Goal: Transaction & Acquisition: Purchase product/service

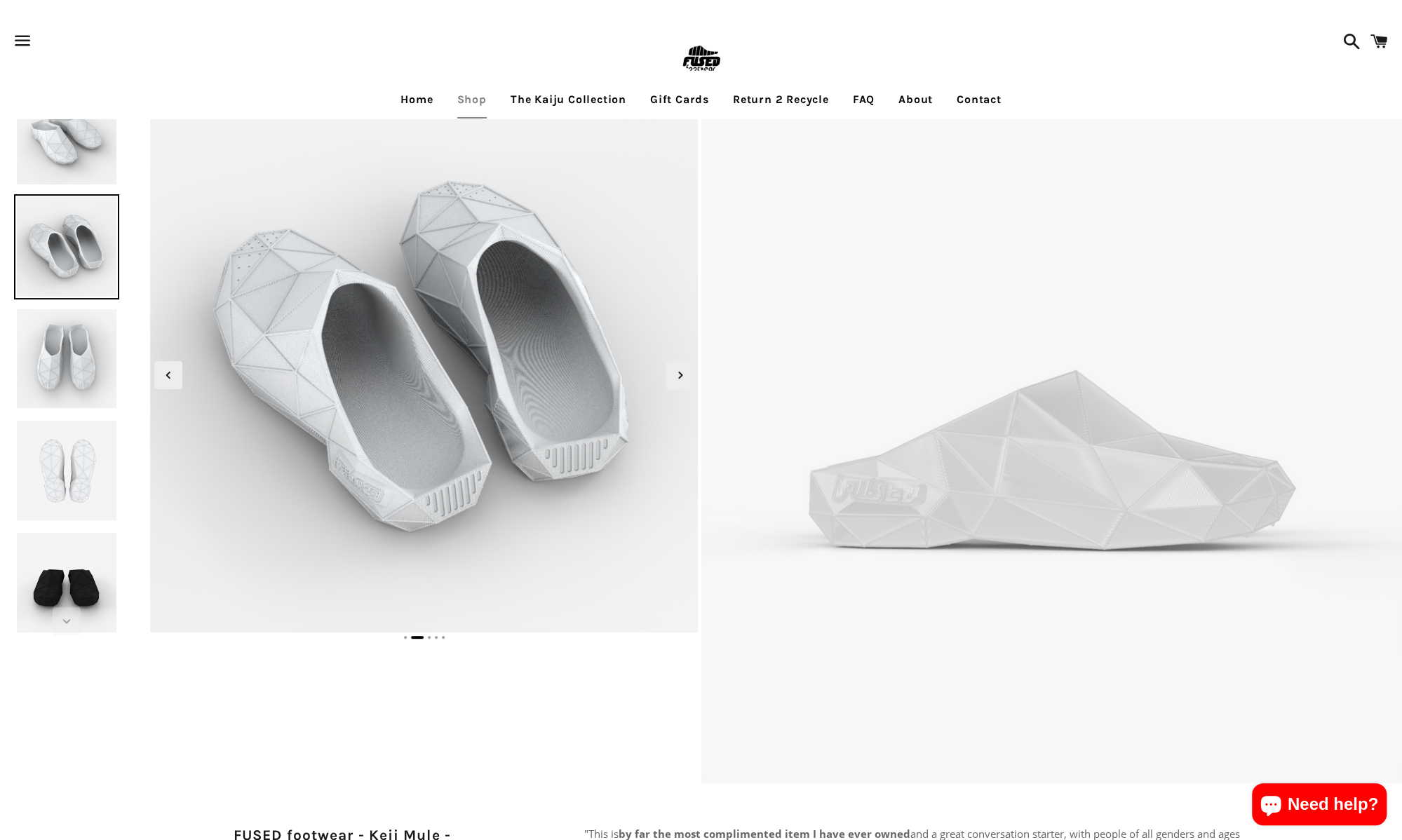
click at [473, 103] on link "Shop" at bounding box center [472, 99] width 51 height 35
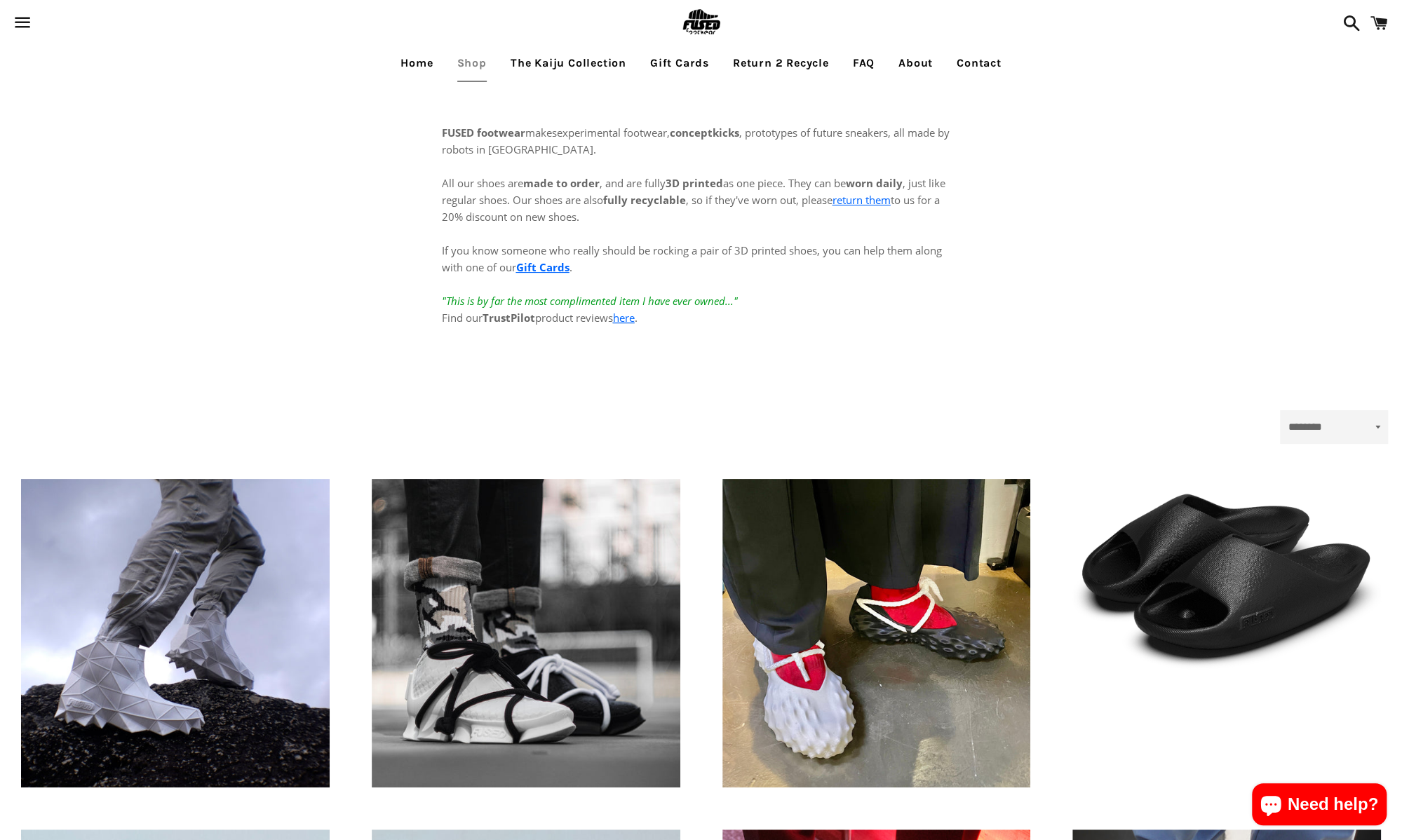
click at [550, 60] on link "The Kaiju Collection" at bounding box center [568, 63] width 137 height 35
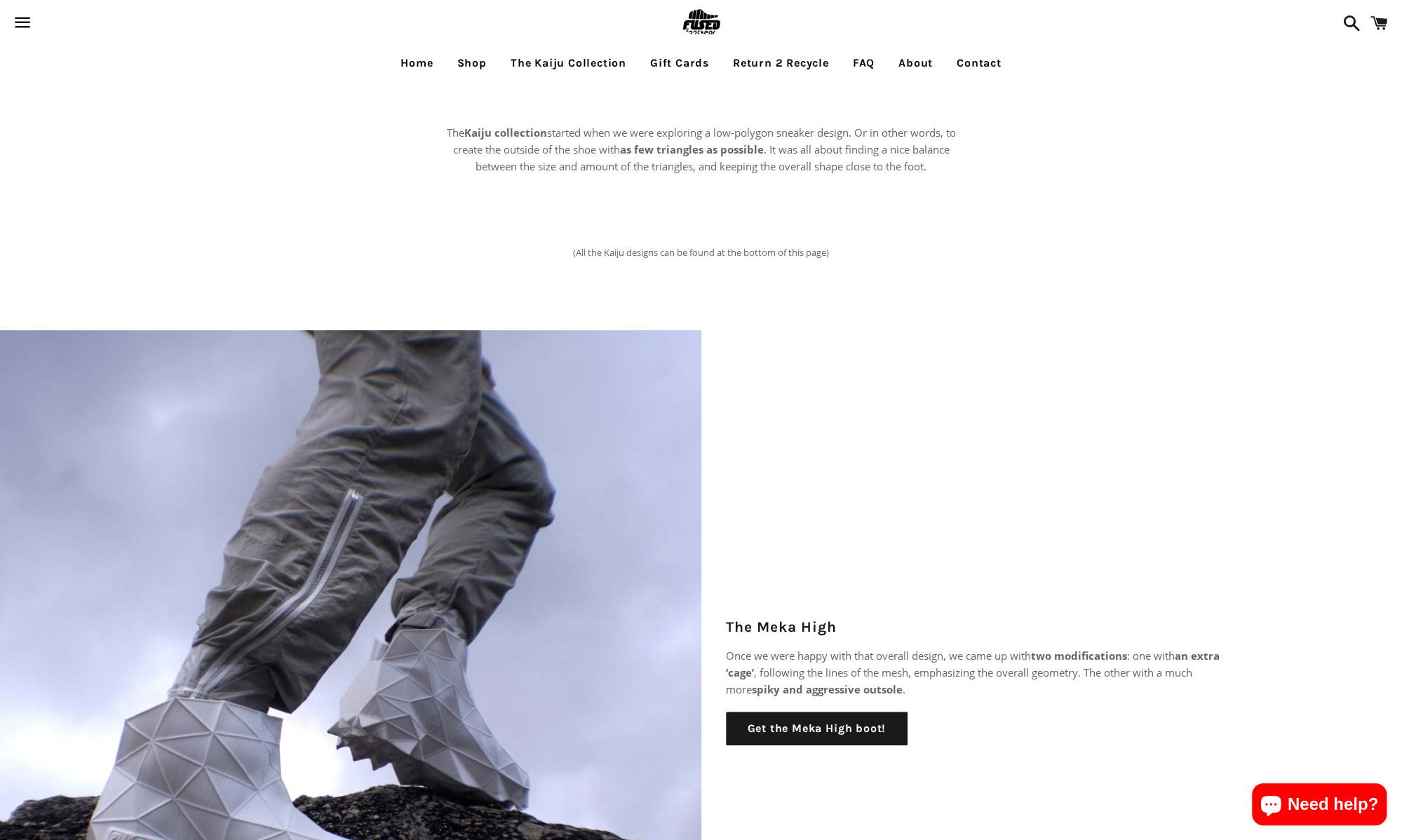
click at [474, 66] on link "Shop" at bounding box center [472, 63] width 51 height 35
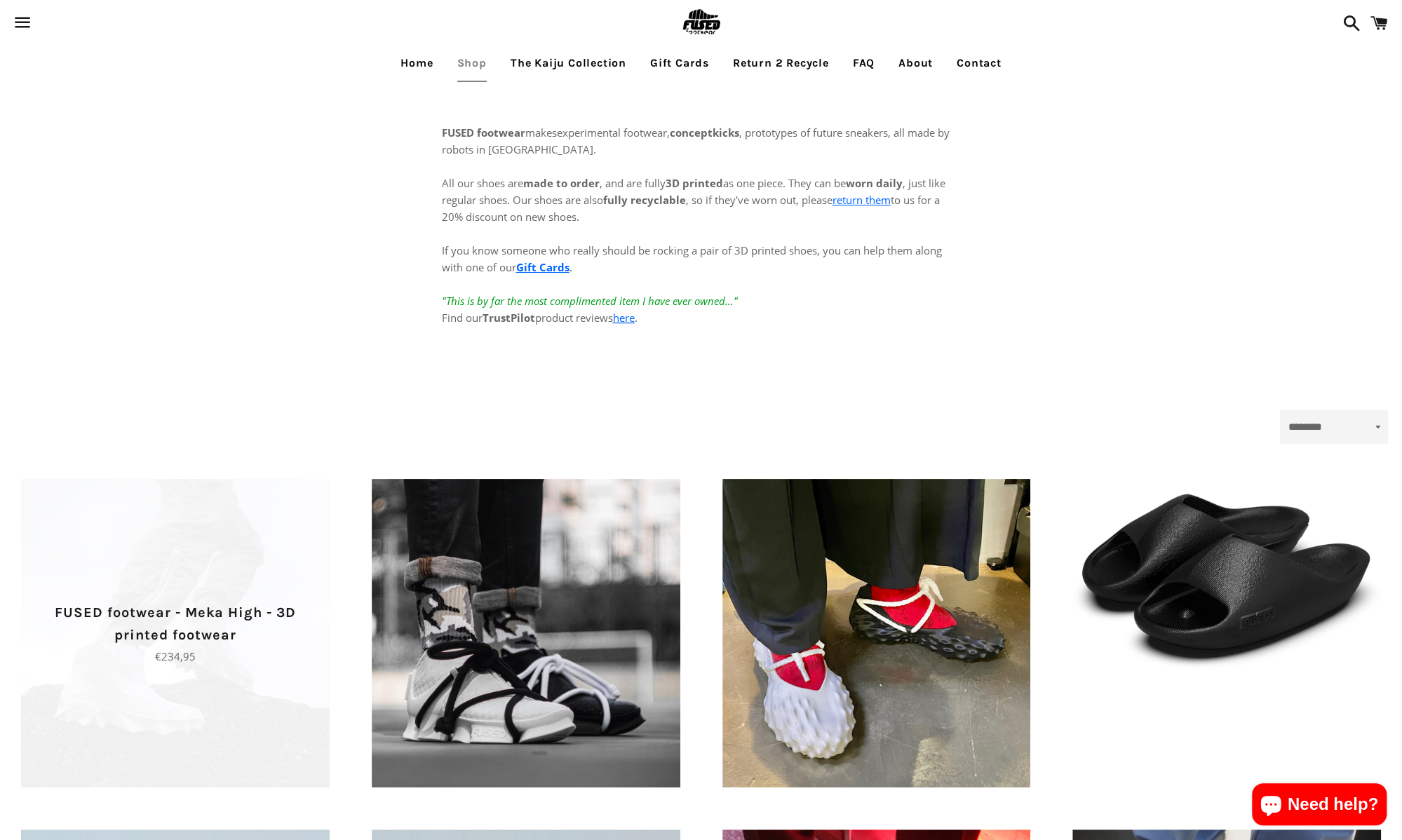
click at [187, 611] on p "FUSED footwear - Meka High - 3D printed footwear" at bounding box center [176, 624] width 260 height 45
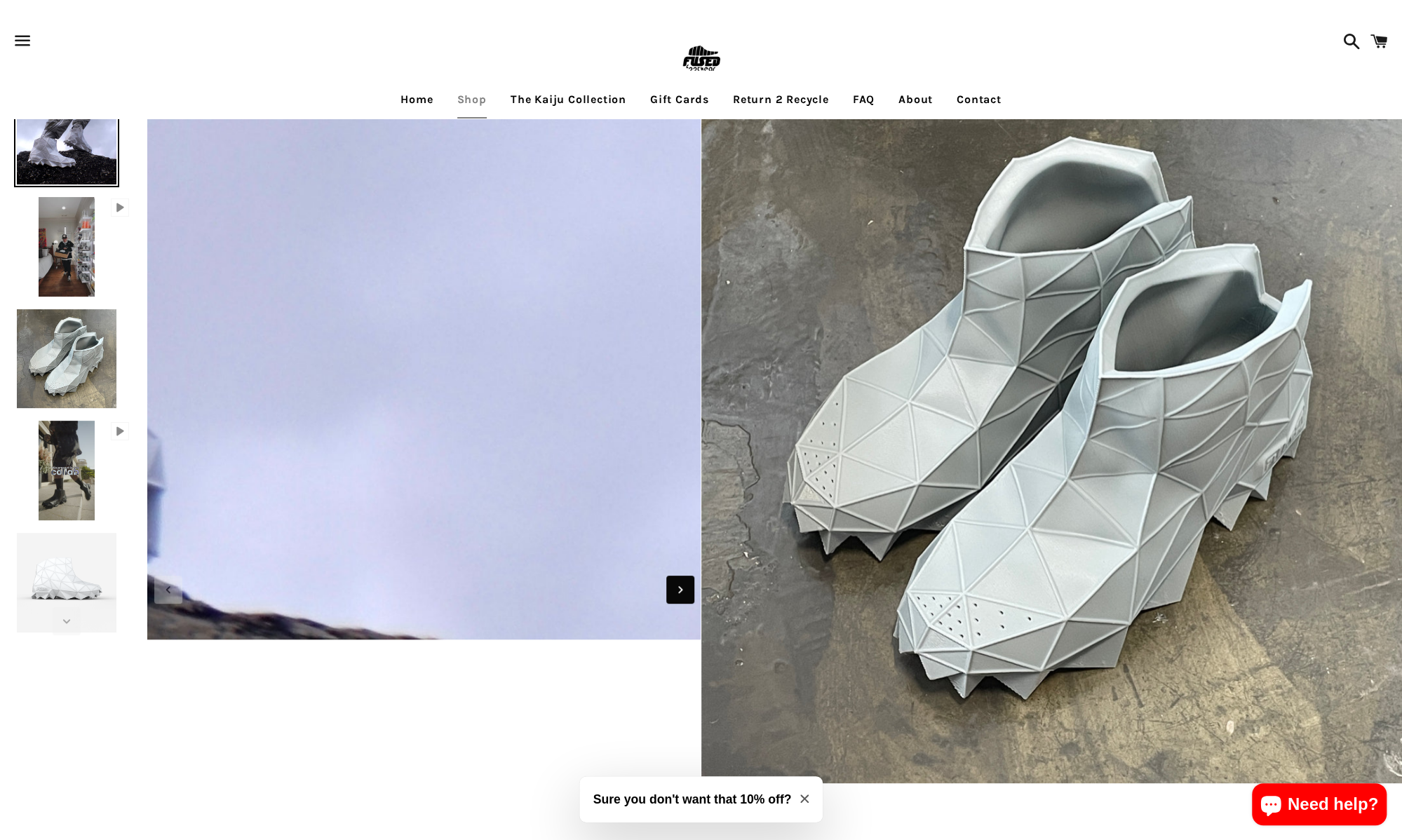
click at [678, 587] on icon "Next slide" at bounding box center [680, 589] width 15 height 15
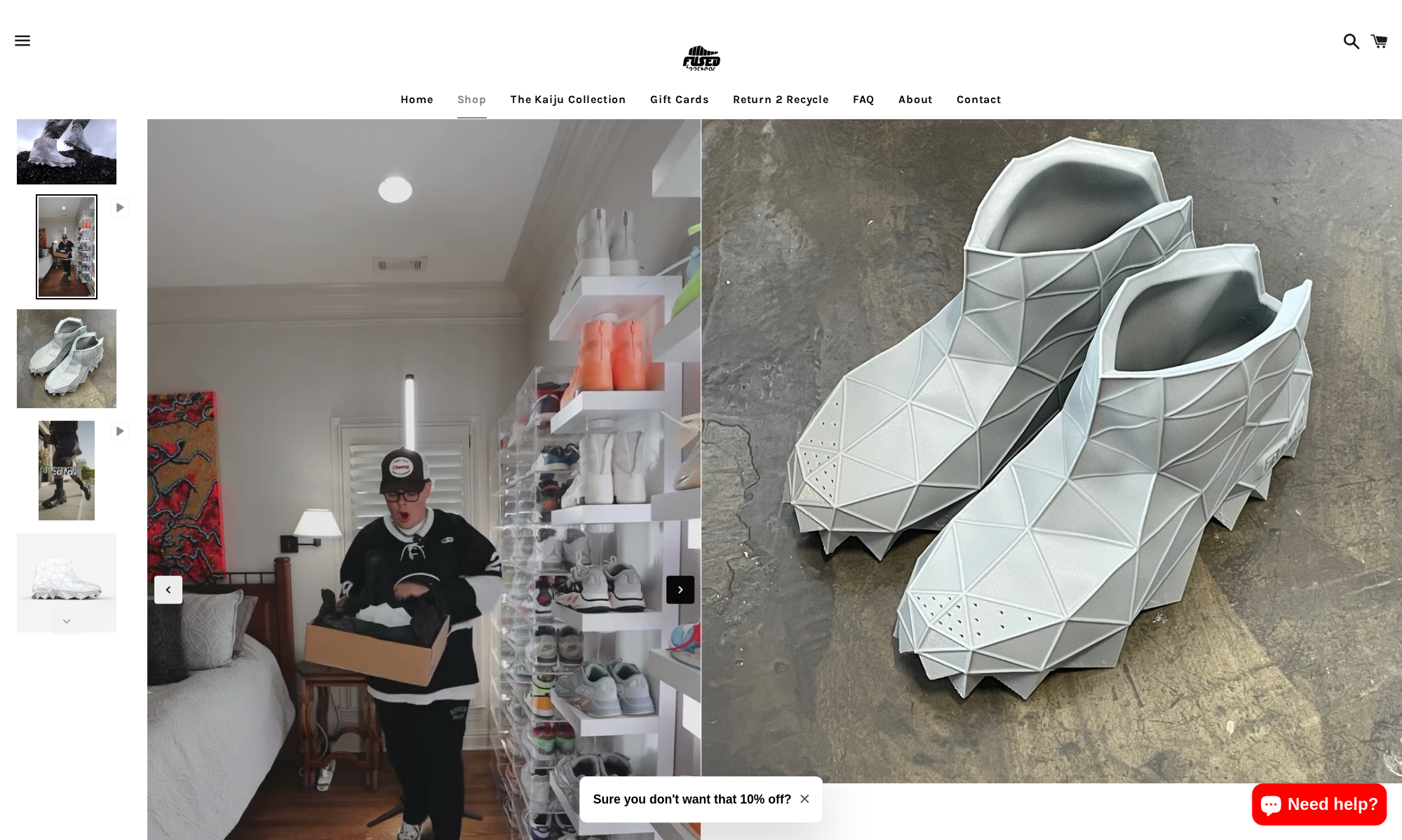
click at [681, 595] on icon "Next slide" at bounding box center [680, 589] width 15 height 15
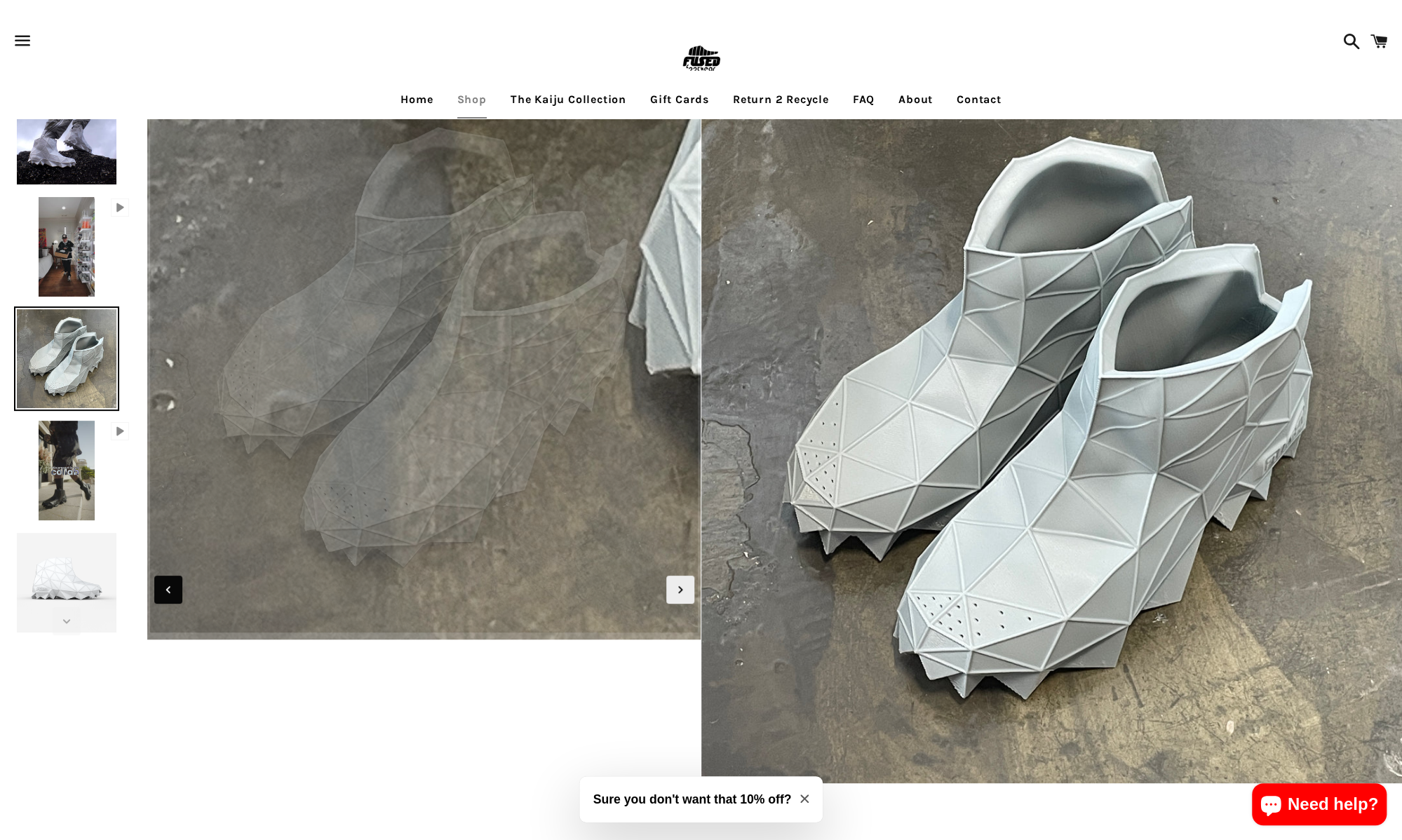
click at [171, 586] on icon "Previous slide" at bounding box center [168, 589] width 15 height 15
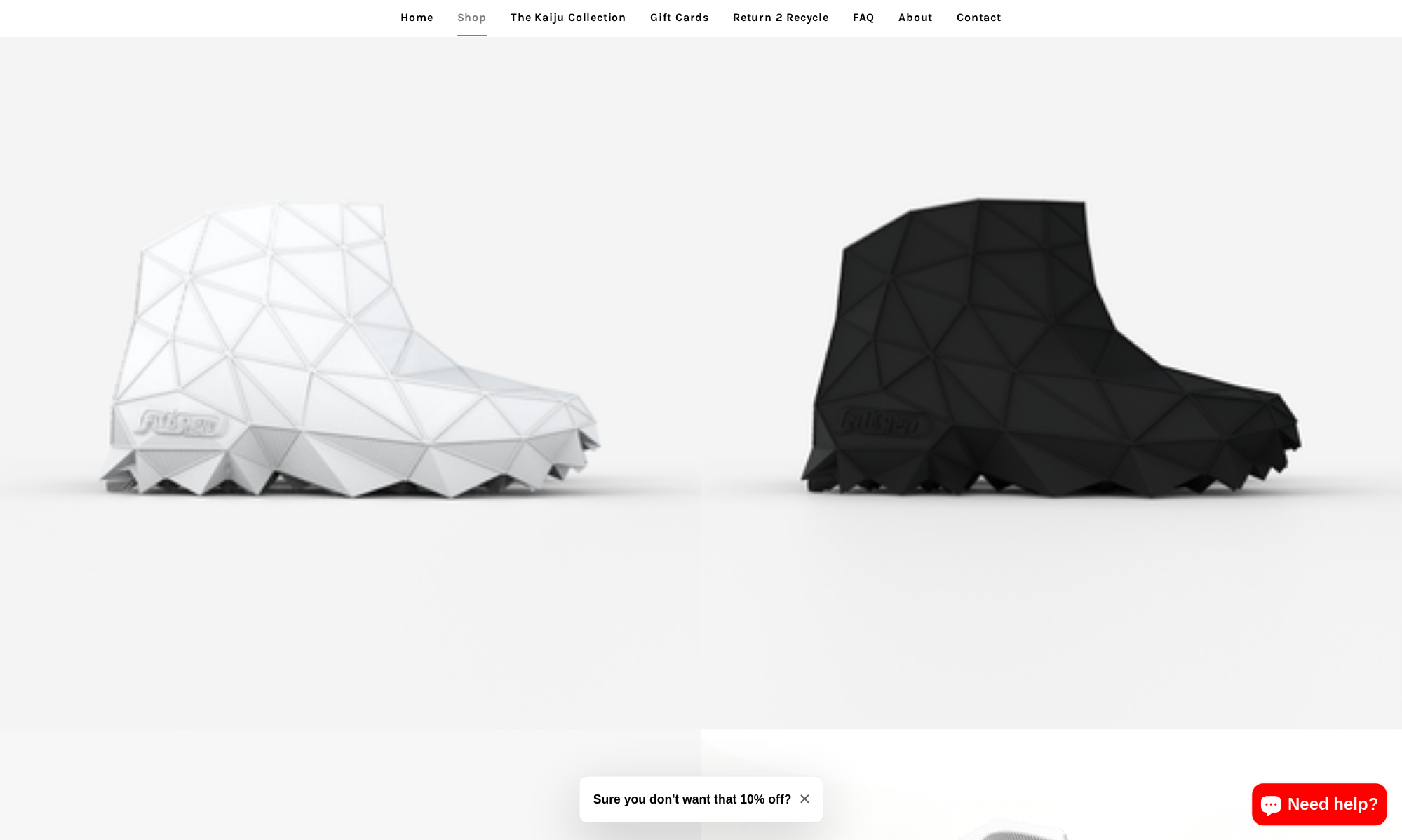
scroll to position [1684, 0]
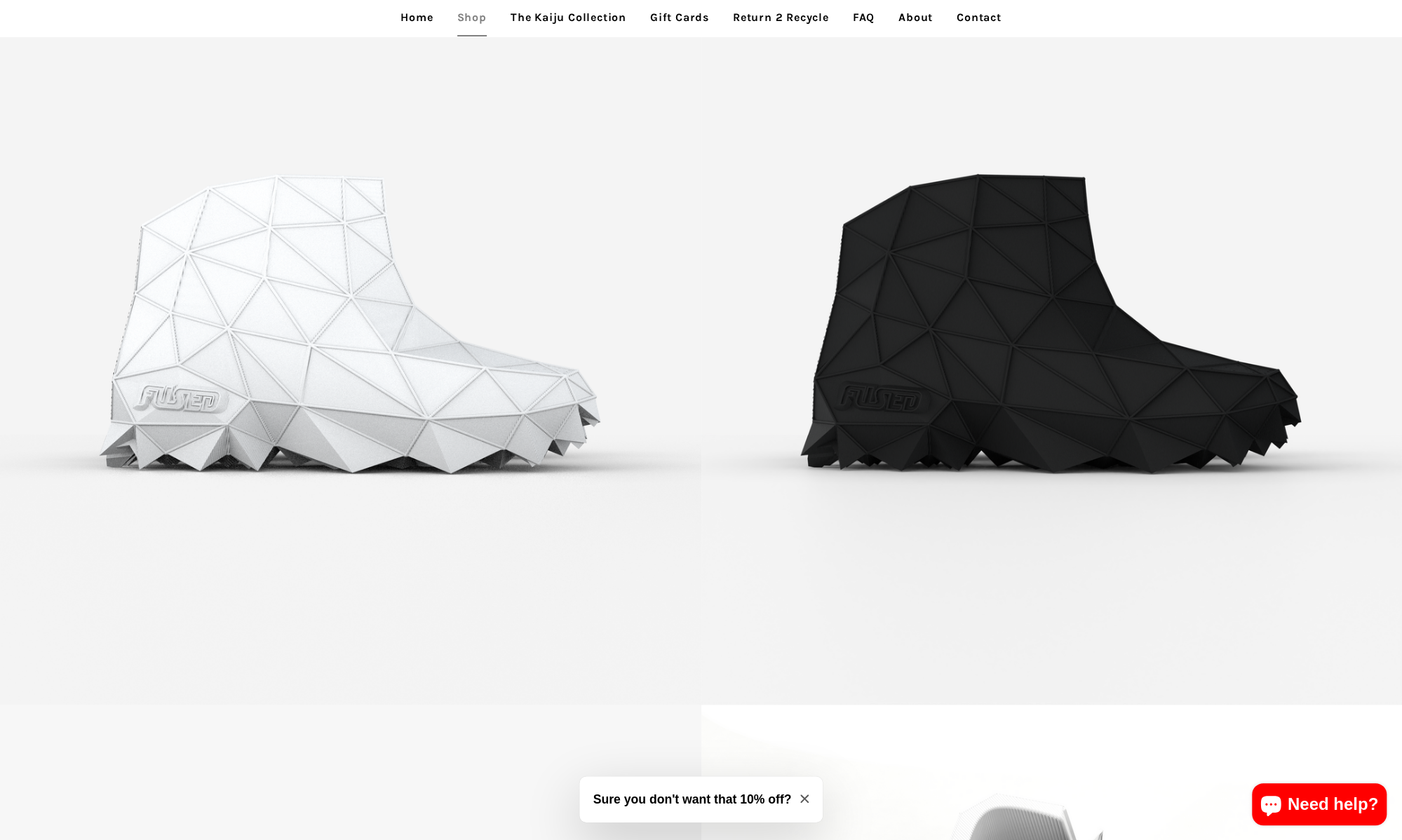
click at [806, 799] on icon "Close modal" at bounding box center [804, 798] width 8 height 8
